Goal: Use online tool/utility: Use online tool/utility

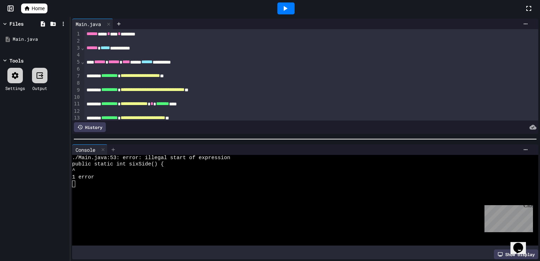
scroll to position [131, 0]
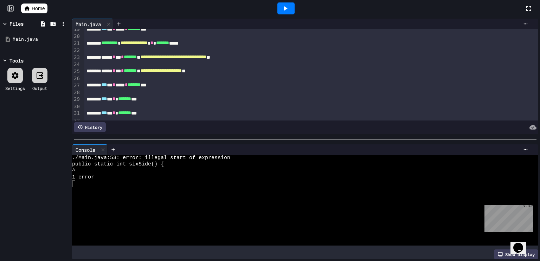
click at [284, 7] on icon at bounding box center [286, 8] width 4 height 5
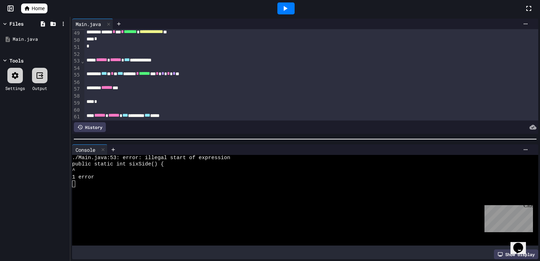
scroll to position [340, 0]
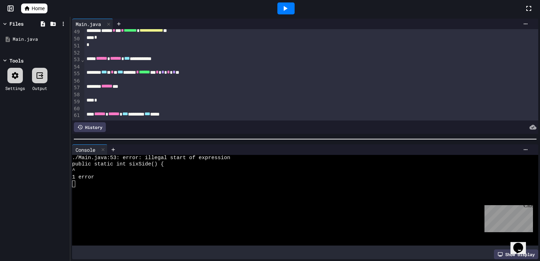
click at [101, 59] on span "******" at bounding box center [101, 58] width 11 height 5
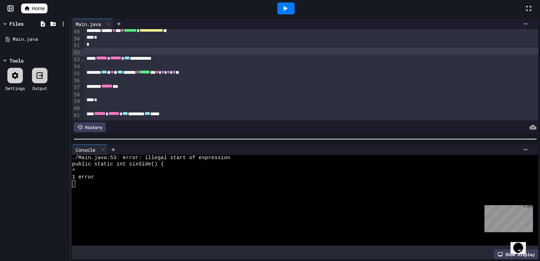
click at [102, 52] on div at bounding box center [311, 51] width 454 height 7
click at [288, 5] on icon at bounding box center [285, 8] width 8 height 8
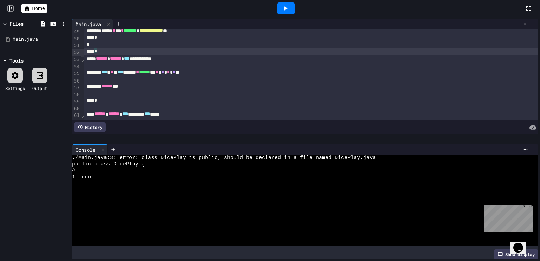
click at [135, 54] on div "*" at bounding box center [311, 51] width 454 height 7
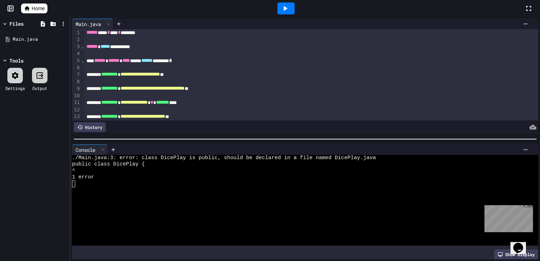
scroll to position [0, 0]
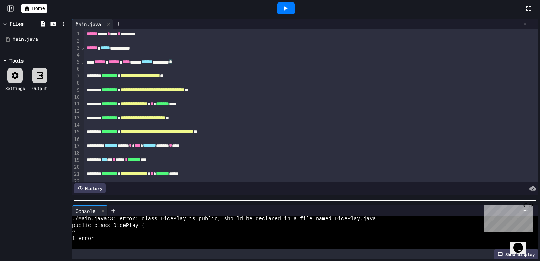
click at [139, 202] on div at bounding box center [305, 200] width 470 height 7
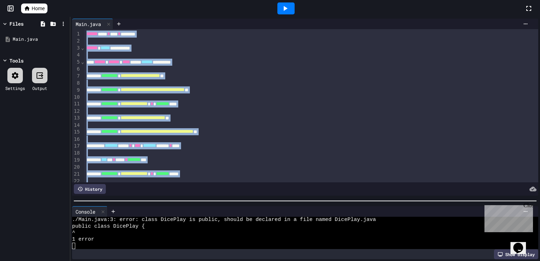
click at [165, 117] on span "**********" at bounding box center [143, 117] width 45 height 5
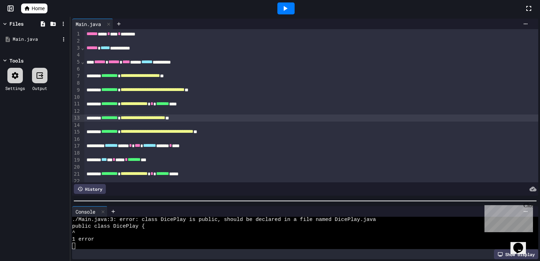
click at [33, 37] on div "Main.java" at bounding box center [36, 39] width 47 height 7
click at [35, 9] on span "Home" at bounding box center [38, 8] width 13 height 7
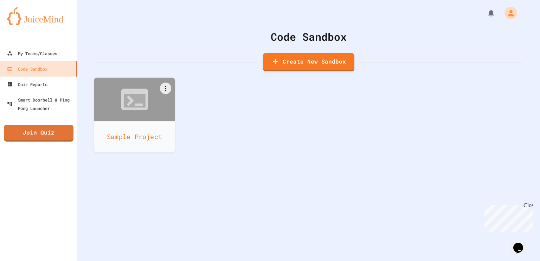
click at [152, 106] on div at bounding box center [134, 100] width 81 height 44
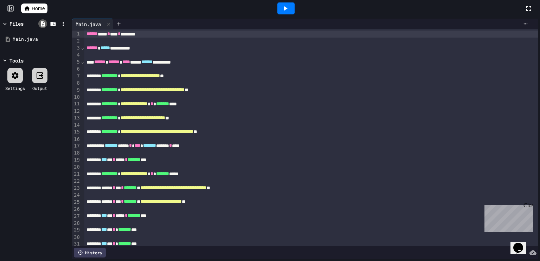
click at [40, 24] on icon at bounding box center [43, 24] width 6 height 6
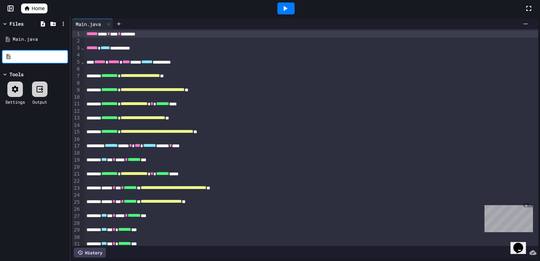
click at [44, 54] on input at bounding box center [39, 56] width 53 height 7
type input "****"
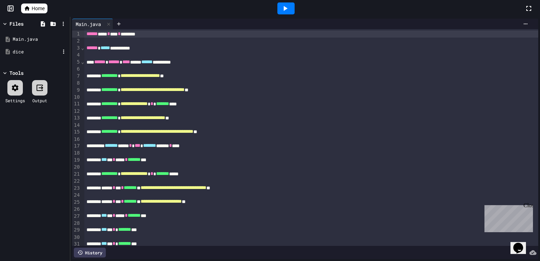
click at [36, 54] on div "dice" at bounding box center [36, 52] width 47 height 7
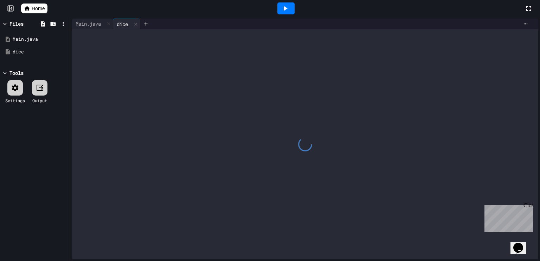
click at [131, 47] on div at bounding box center [305, 144] width 466 height 230
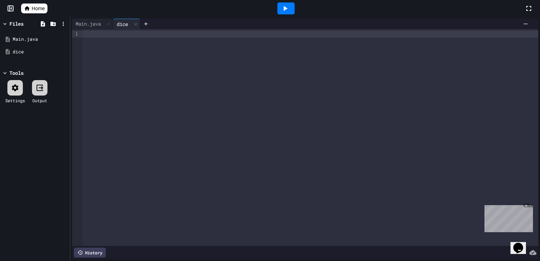
click at [178, 75] on div at bounding box center [310, 137] width 455 height 217
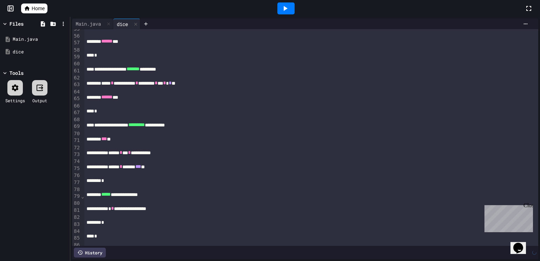
scroll to position [395, 0]
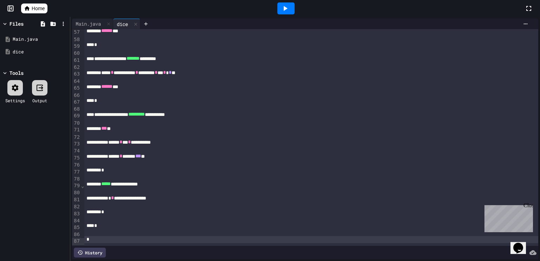
click at [286, 12] on icon at bounding box center [285, 8] width 8 height 8
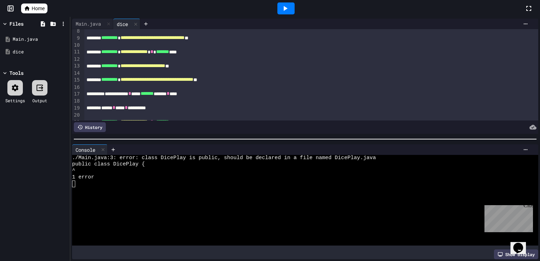
scroll to position [0, 0]
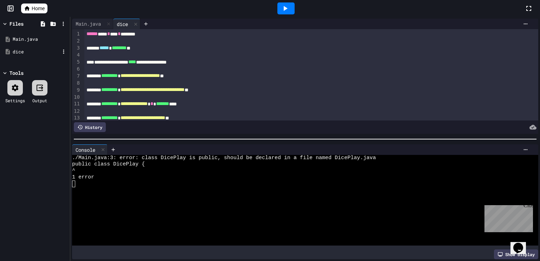
click at [36, 49] on div "dice" at bounding box center [36, 52] width 47 height 7
click at [40, 49] on div "dice" at bounding box center [36, 52] width 47 height 7
click at [40, 50] on div "dice" at bounding box center [36, 52] width 47 height 7
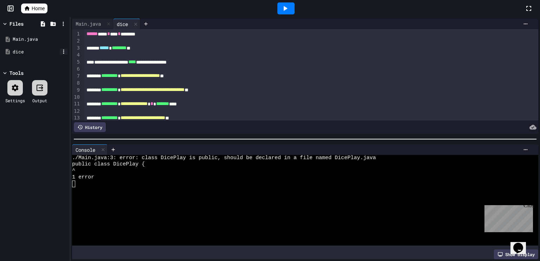
click at [64, 52] on icon at bounding box center [63, 52] width 6 height 6
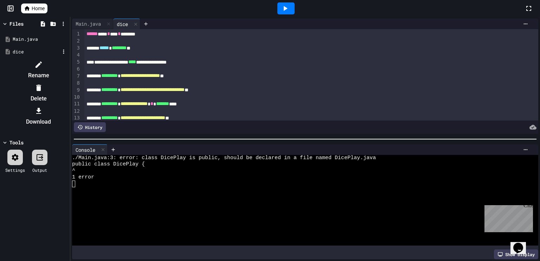
drag, startPoint x: 334, startPoint y: 157, endPoint x: 337, endPoint y: 158, distance: 3.5
click at [68, 59] on div at bounding box center [35, 59] width 66 height 0
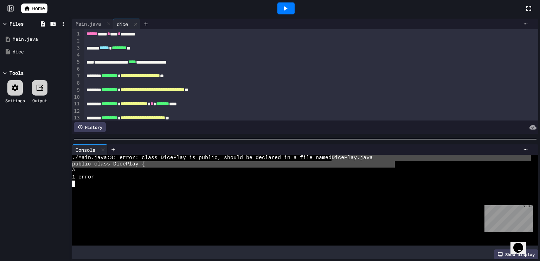
type textarea "**********"
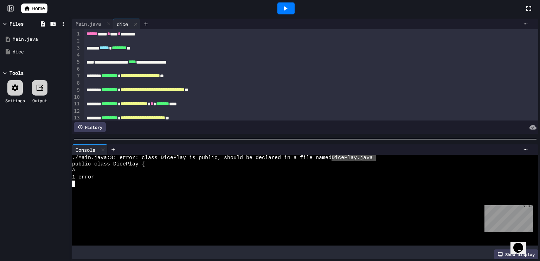
drag, startPoint x: 335, startPoint y: 158, endPoint x: 376, endPoint y: 160, distance: 41.2
click at [376, 160] on div "./Main.java:3: error: class DicePlay is public, should be declared in a file na…" at bounding box center [301, 158] width 459 height 6
click at [161, 82] on div at bounding box center [311, 83] width 454 height 7
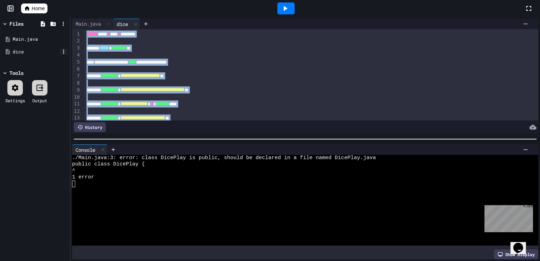
click at [63, 51] on icon at bounding box center [63, 52] width 6 height 6
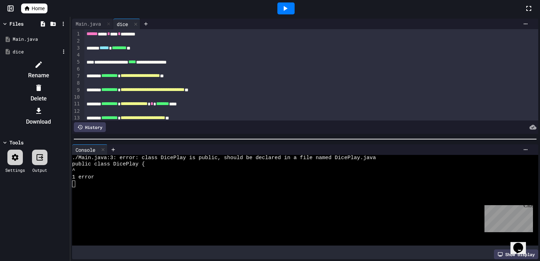
click at [68, 59] on div at bounding box center [35, 59] width 66 height 0
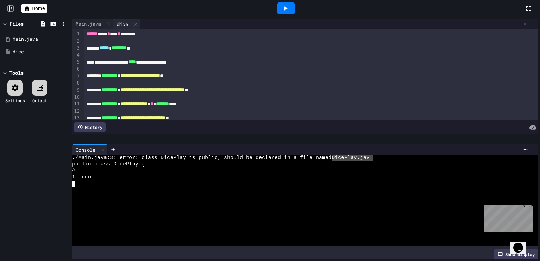
type textarea "**********"
drag, startPoint x: 335, startPoint y: 159, endPoint x: 377, endPoint y: 157, distance: 42.2
click at [377, 157] on div "./Main.java:3: error: class DicePlay is public, should be declared in a file na…" at bounding box center [301, 158] width 459 height 6
type textarea "**********"
drag, startPoint x: 377, startPoint y: 157, endPoint x: 336, endPoint y: 159, distance: 41.2
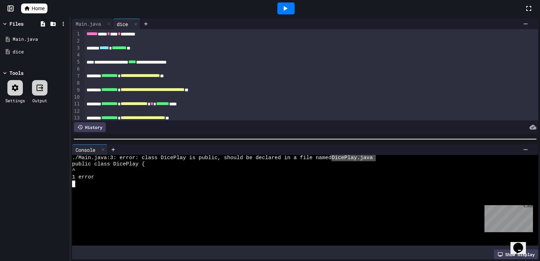
click at [335, 159] on div "./Main.java:3: error: class DicePlay is public, should be declared in a file na…" at bounding box center [301, 158] width 459 height 6
type textarea "**********"
drag, startPoint x: 336, startPoint y: 159, endPoint x: 356, endPoint y: 159, distance: 20.0
type textarea "**********"
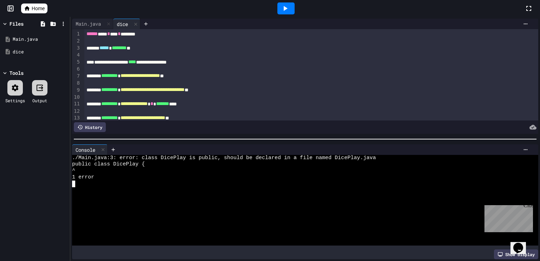
type textarea "**********"
click at [65, 51] on icon at bounding box center [63, 52] width 6 height 6
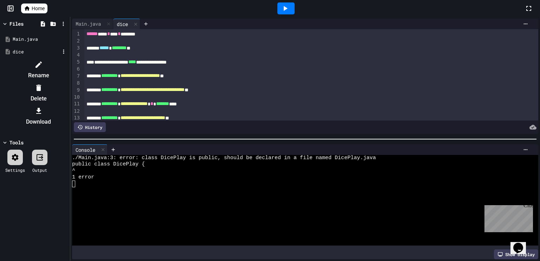
click at [68, 66] on li "Rename" at bounding box center [38, 70] width 59 height 22
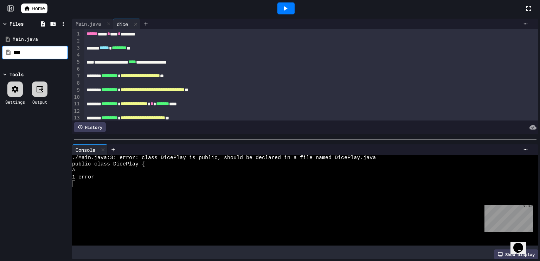
type input "**********"
type input "********"
type input "**********"
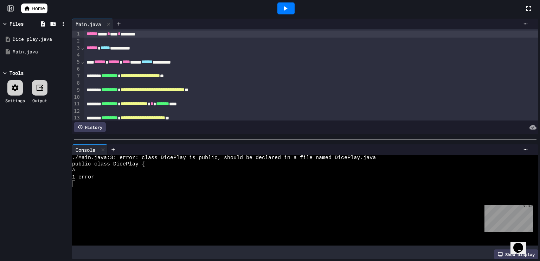
click at [290, 9] on div at bounding box center [285, 8] width 17 height 12
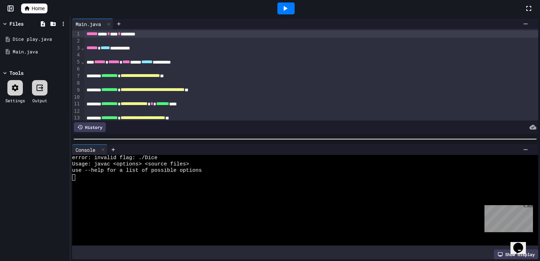
click at [129, 177] on div at bounding box center [301, 177] width 459 height 6
click at [122, 180] on div at bounding box center [301, 177] width 459 height 6
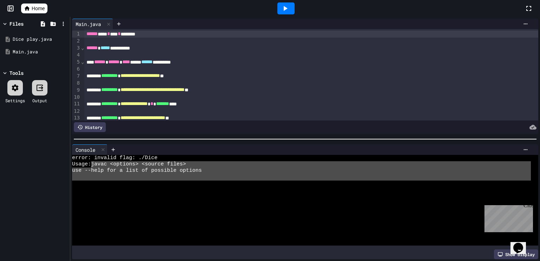
type textarea "**********"
click at [89, 162] on div "error: invalid flag: ./Dice Usage: javac <options> <source files> use --help fo…" at bounding box center [301, 200] width 459 height 91
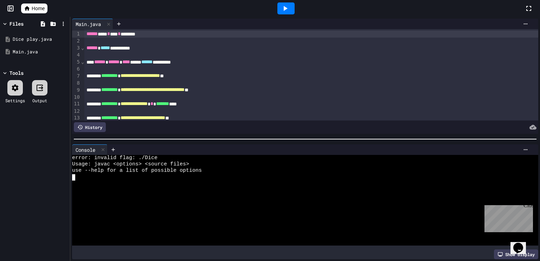
click at [100, 181] on div at bounding box center [301, 184] width 459 height 6
click at [104, 151] on icon at bounding box center [103, 149] width 5 height 5
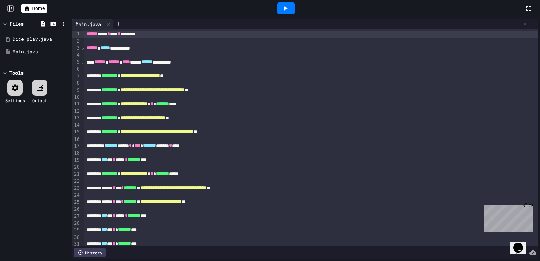
click at [293, 5] on div at bounding box center [285, 8] width 17 height 12
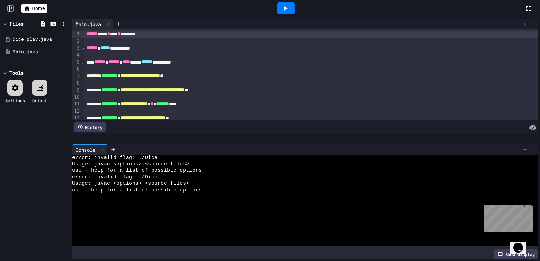
click at [523, 148] on icon at bounding box center [526, 150] width 6 height 6
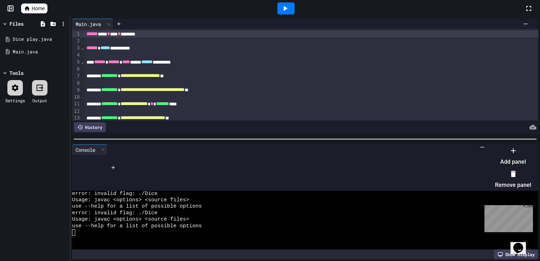
drag, startPoint x: 493, startPoint y: 177, endPoint x: 425, endPoint y: 170, distance: 68.6
click at [488, 170] on div "Add panel Remove panel" at bounding box center [509, 168] width 43 height 46
click at [495, 174] on div at bounding box center [513, 173] width 36 height 11
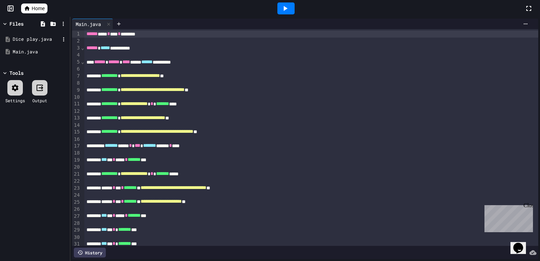
click at [32, 39] on div "Dice play.java" at bounding box center [36, 39] width 47 height 7
click at [288, 8] on icon at bounding box center [285, 8] width 8 height 8
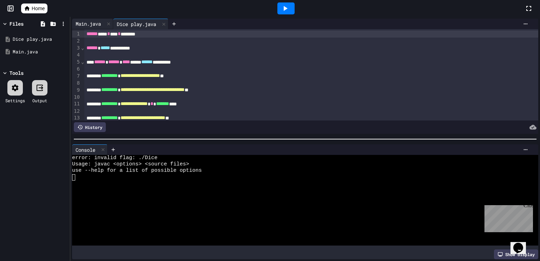
click at [96, 28] on div "Main.java" at bounding box center [92, 24] width 41 height 11
click at [82, 26] on div "Main.java" at bounding box center [88, 23] width 32 height 7
click at [287, 8] on icon at bounding box center [285, 8] width 8 height 8
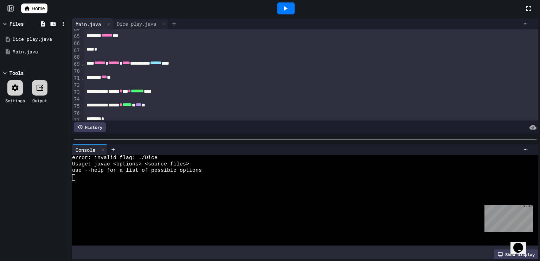
scroll to position [521, 0]
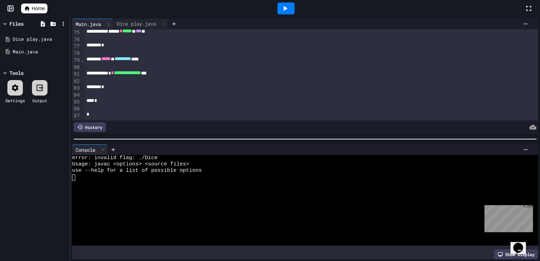
click at [26, 22] on div "Files" at bounding box center [20, 23] width 36 height 7
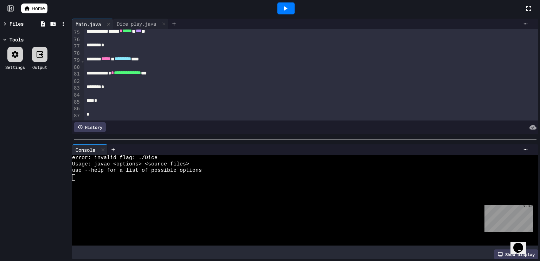
click at [26, 22] on div "Files" at bounding box center [20, 23] width 36 height 7
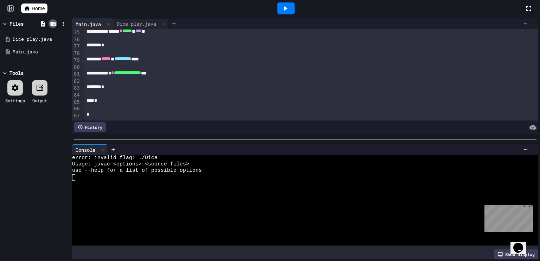
click at [57, 22] on div at bounding box center [53, 23] width 9 height 9
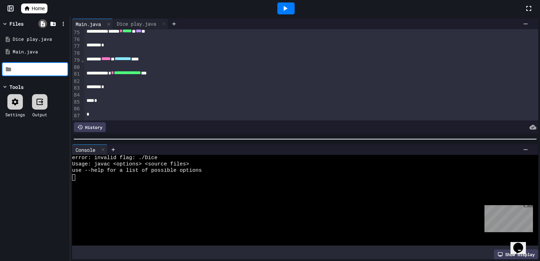
click at [45, 24] on icon at bounding box center [43, 24] width 6 height 6
click at [62, 24] on icon at bounding box center [63, 24] width 6 height 6
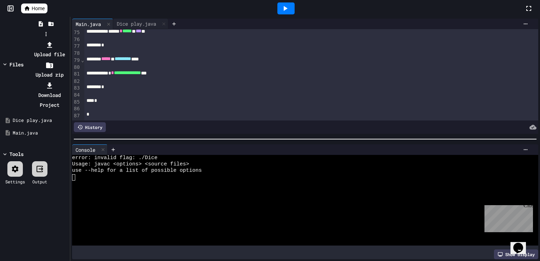
click at [50, 40] on div at bounding box center [46, 40] width 45 height 0
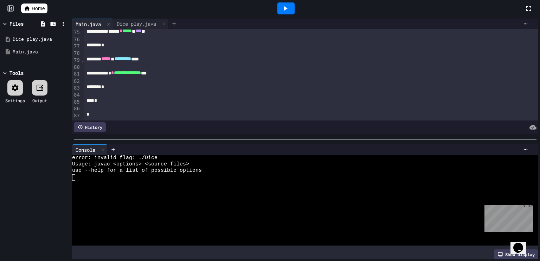
click at [48, 26] on div at bounding box center [53, 24] width 31 height 10
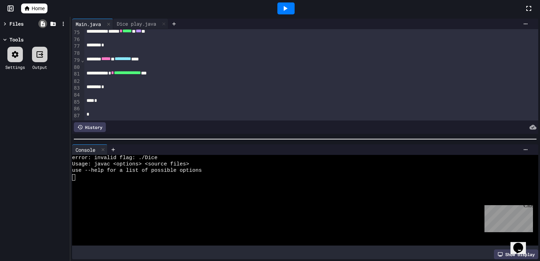
click at [46, 26] on div at bounding box center [42, 23] width 9 height 9
click at [44, 26] on icon at bounding box center [43, 23] width 4 height 5
click at [51, 26] on icon at bounding box center [53, 24] width 6 height 6
click at [18, 26] on div "Files" at bounding box center [16, 23] width 14 height 7
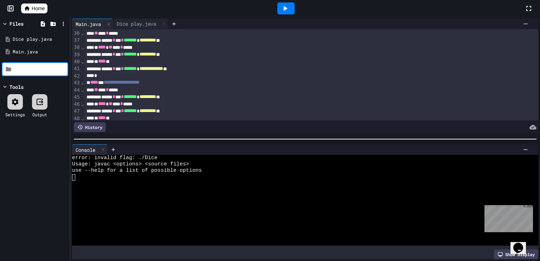
scroll to position [0, 0]
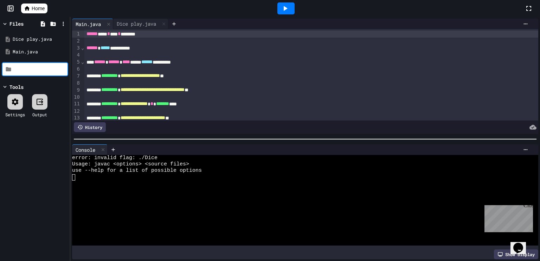
click at [285, 13] on div at bounding box center [285, 8] width 17 height 12
